Goal: Find specific page/section: Find specific page/section

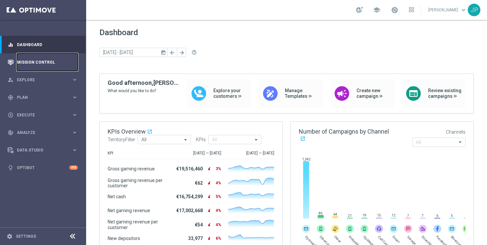
click at [52, 62] on link "Mission Control" at bounding box center [47, 62] width 61 height 18
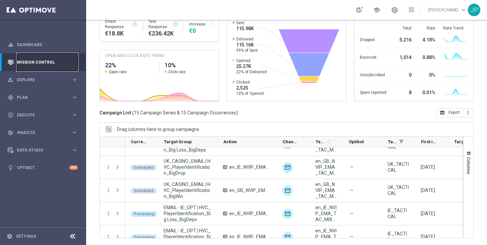
scroll to position [257, 0]
